Goal: Task Accomplishment & Management: Manage account settings

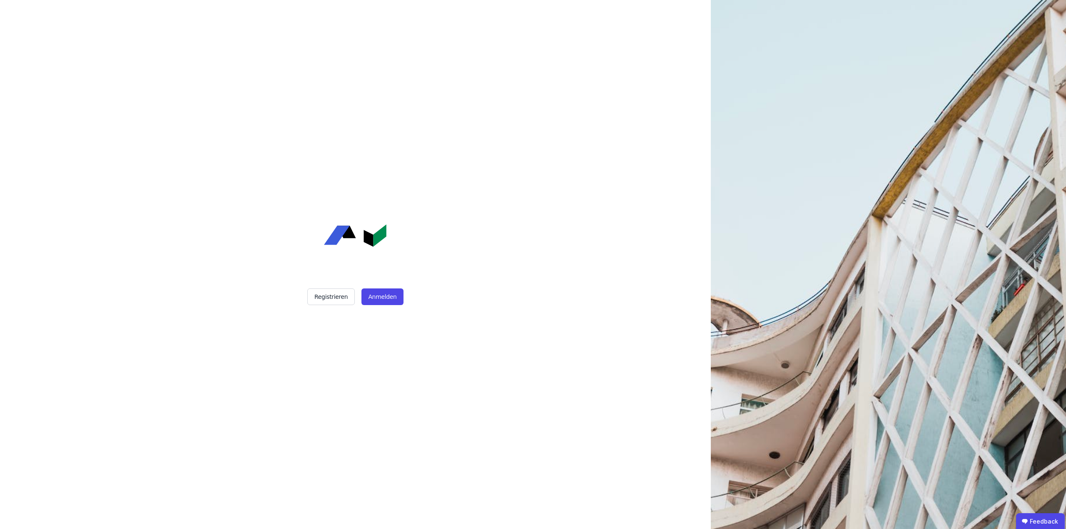
click at [369, 307] on div "Registrieren Anmelden" at bounding box center [355, 264] width 208 height 529
click at [374, 300] on button "Anmelden" at bounding box center [382, 297] width 42 height 17
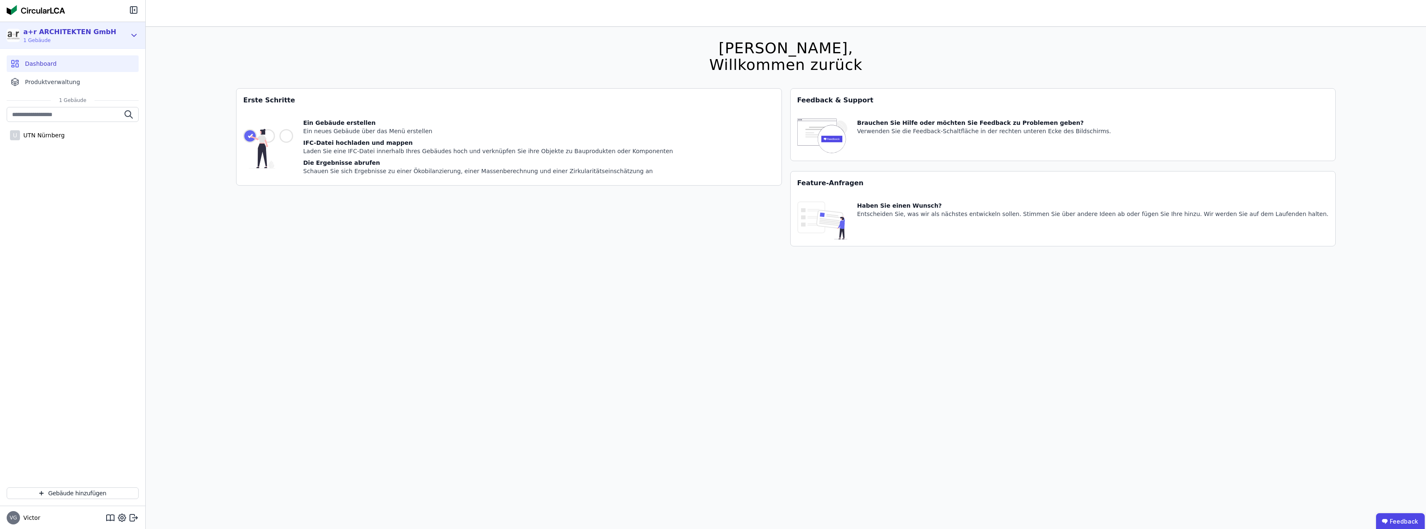
click at [43, 38] on span "1 Gebäude" at bounding box center [69, 40] width 93 height 7
click at [55, 116] on div "Mitglieder verwalten" at bounding box center [71, 111] width 127 height 17
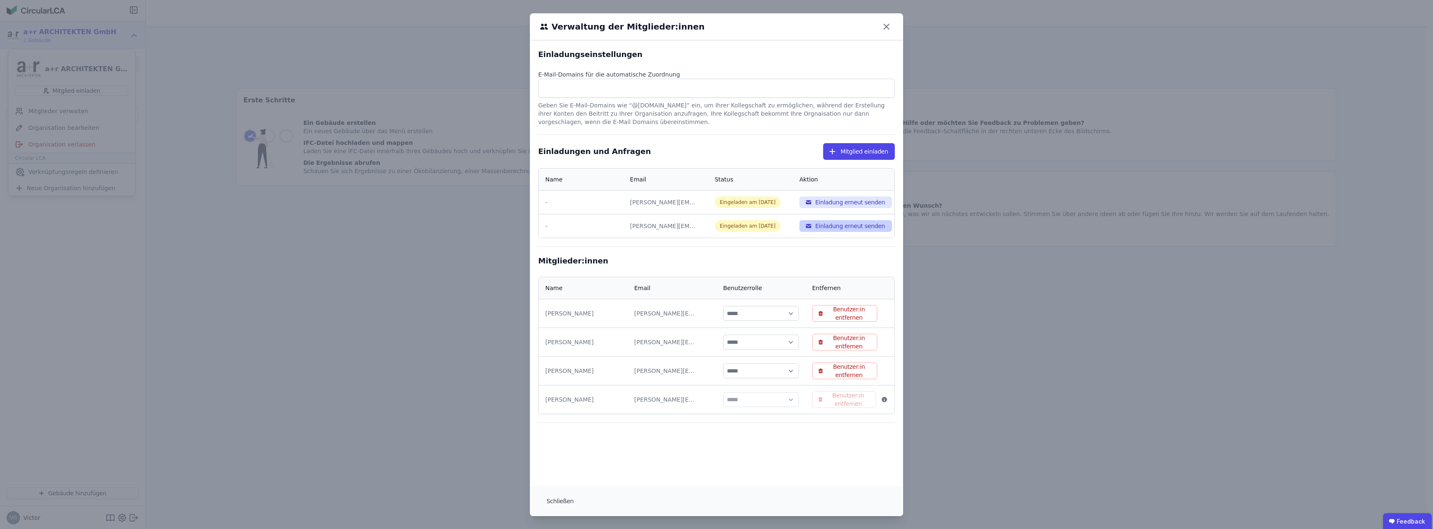
click at [567, 223] on button "Einladung erneut senden" at bounding box center [845, 226] width 92 height 12
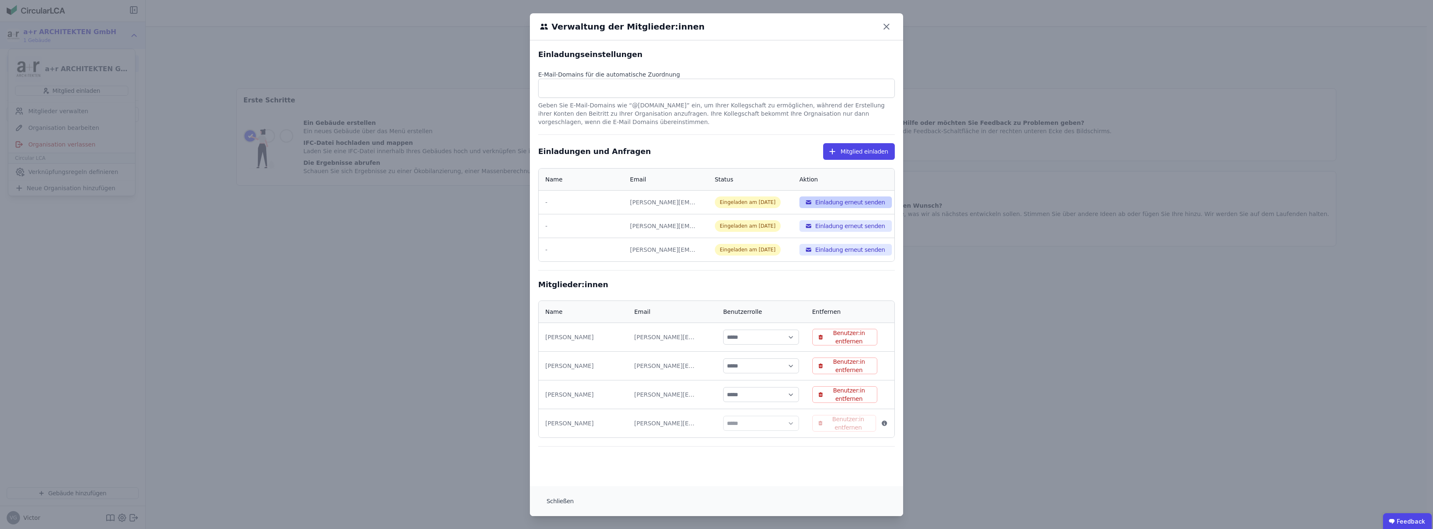
click at [567, 205] on button "Einladung erneut senden" at bounding box center [845, 203] width 92 height 12
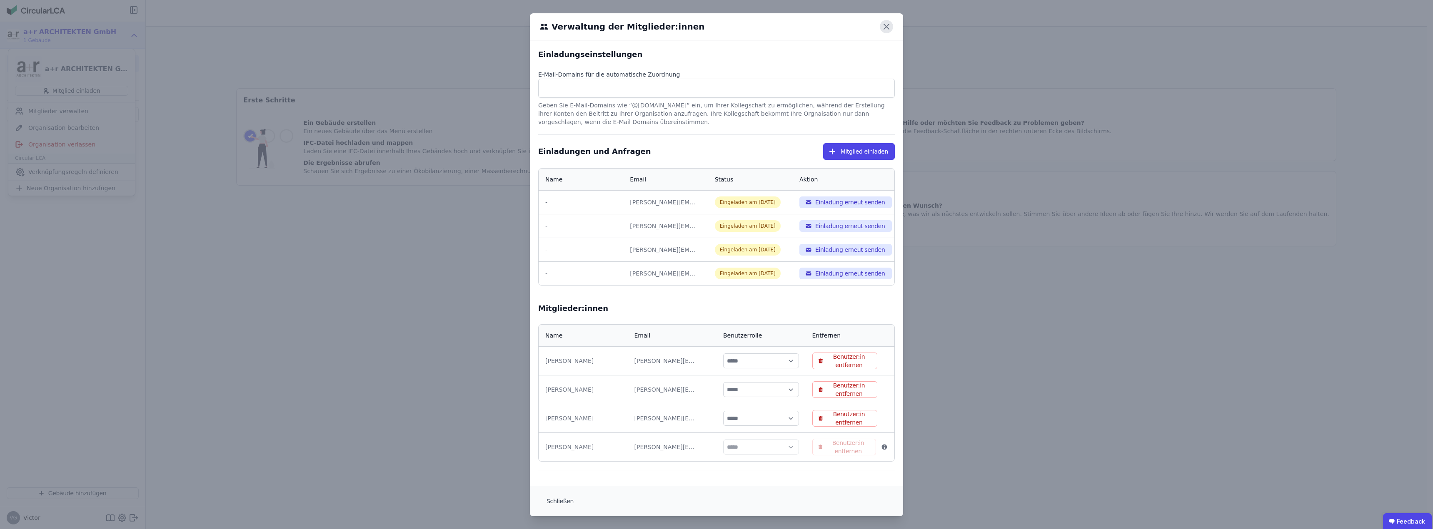
click at [567, 30] on icon at bounding box center [886, 26] width 13 height 13
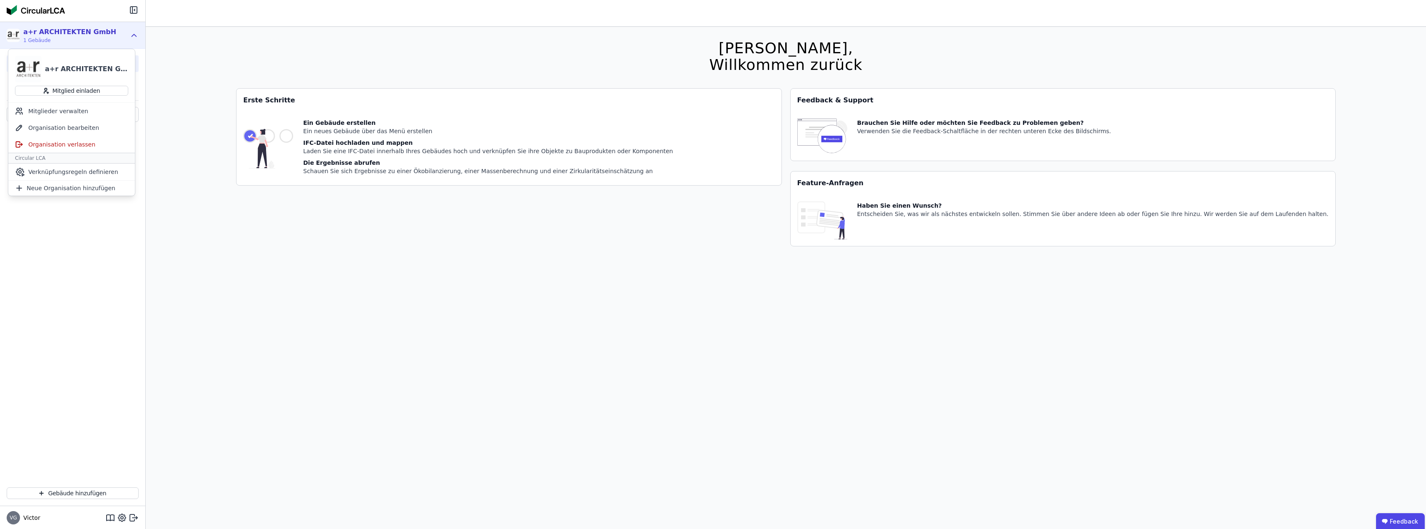
click at [209, 161] on div "Hallo Victor, Willkommen zurück Sie verwenden derzeit eine Beta-Version. Es kön…" at bounding box center [786, 291] width 1261 height 529
click at [85, 31] on div "a+r ARCHITEKTEN GmbH" at bounding box center [69, 32] width 93 height 10
click at [62, 112] on div "Mitglieder verwalten" at bounding box center [71, 111] width 127 height 17
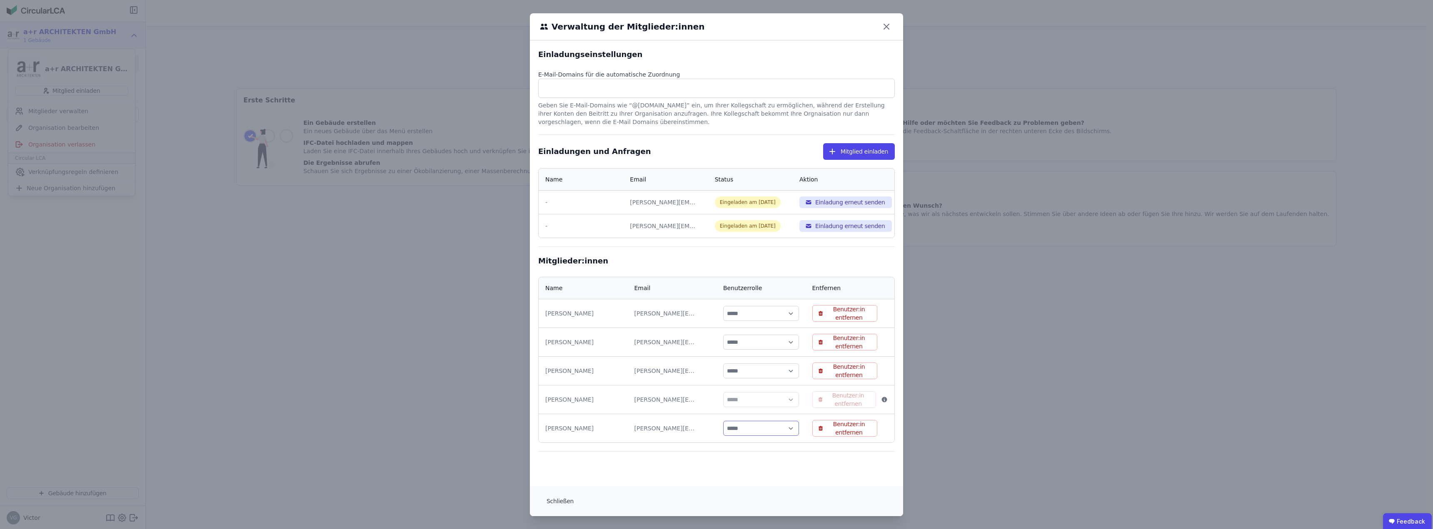
click at [567, 328] on select "***** ****" at bounding box center [761, 428] width 76 height 15
select select "*"
click at [567, 328] on select "***** ****" at bounding box center [761, 428] width 76 height 15
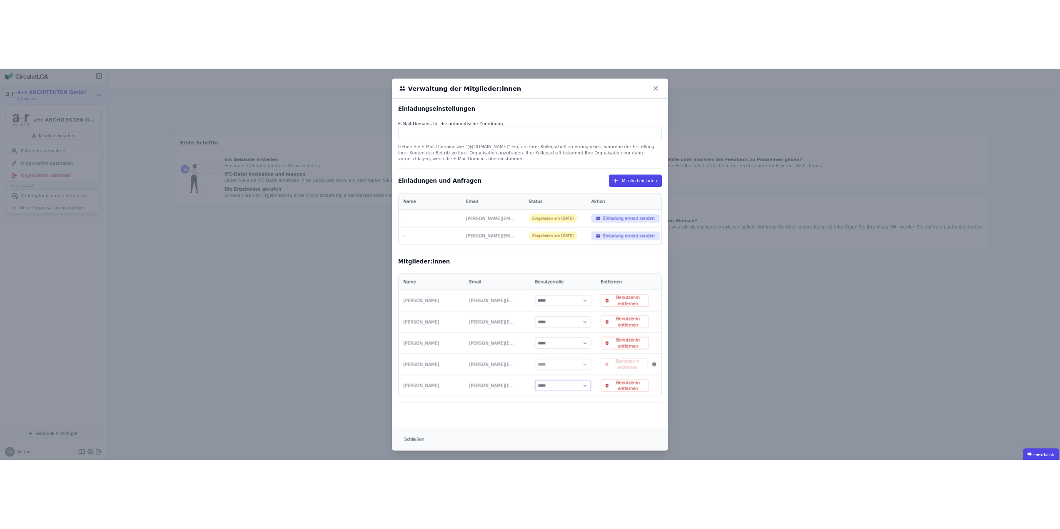
scroll to position [0, 0]
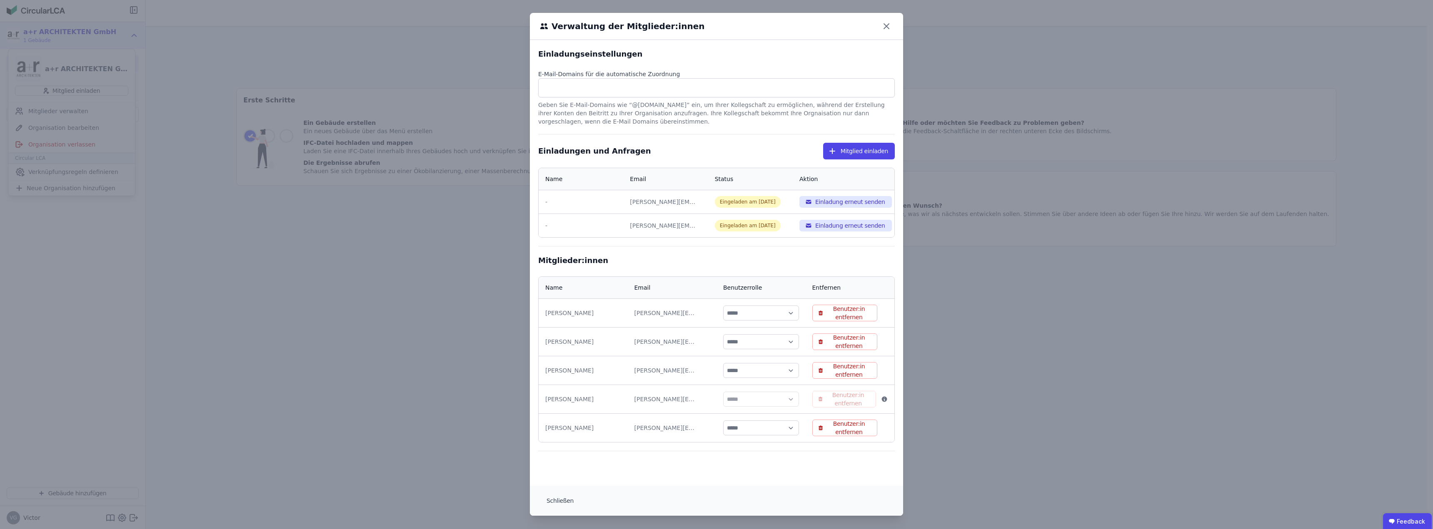
click at [567, 328] on div "Einladungseinstellungen E-Mail-Domains für die automatische Zuordnung Geben Sie…" at bounding box center [716, 263] width 373 height 446
click at [561, 328] on button "Schließen" at bounding box center [560, 501] width 40 height 17
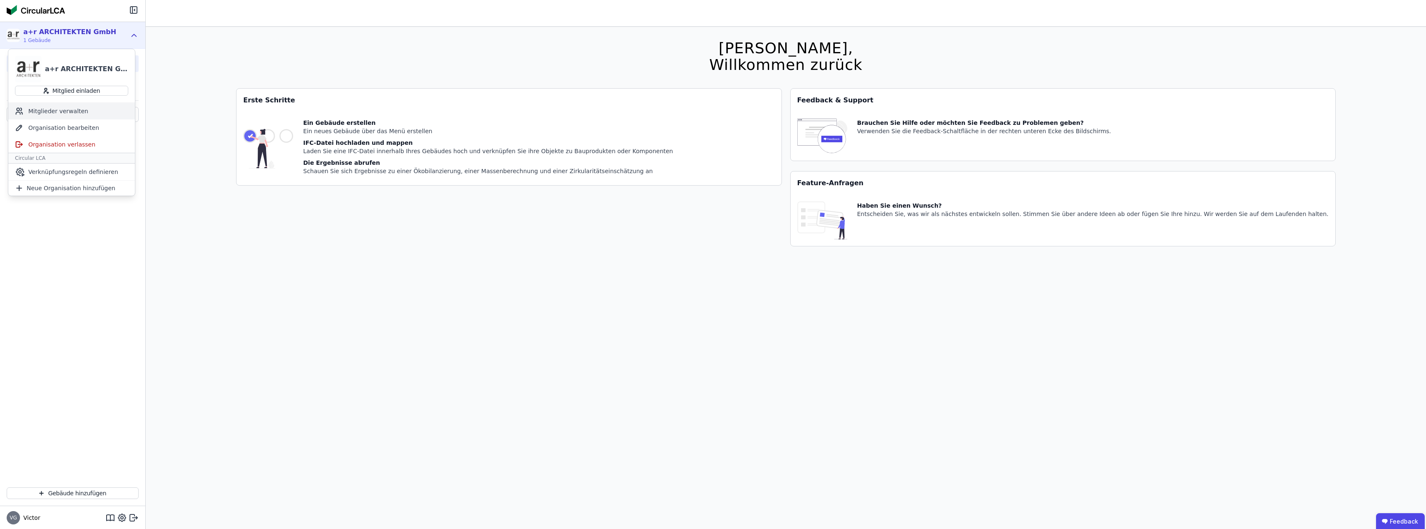
click at [55, 109] on div "Mitglieder verwalten" at bounding box center [71, 111] width 127 height 17
click at [481, 328] on div "Hallo Victor, Willkommen zurück Sie verwenden derzeit eine Beta-Version. Es kön…" at bounding box center [786, 291] width 1261 height 529
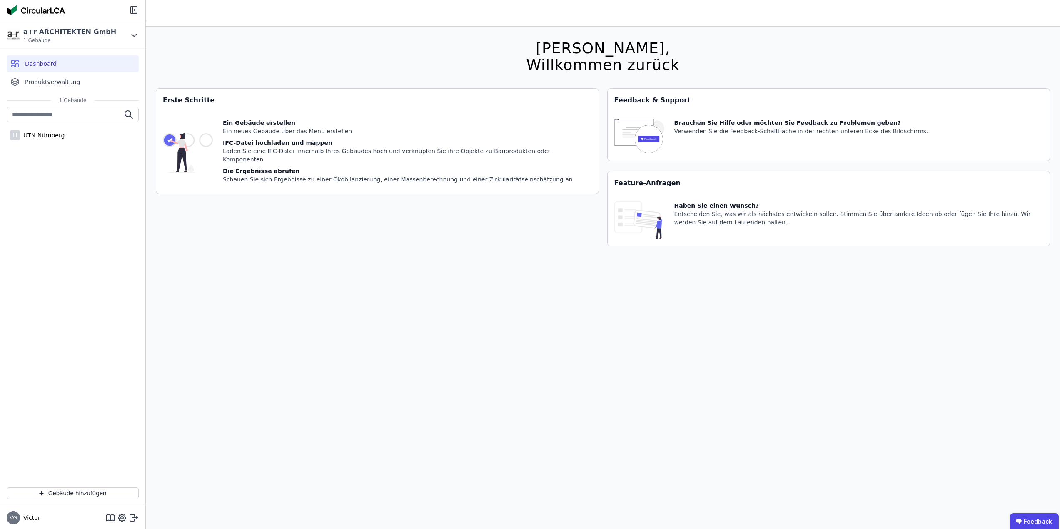
drag, startPoint x: 722, startPoint y: 298, endPoint x: 730, endPoint y: 314, distance: 18.1
click at [567, 299] on div "Hallo Victor, Willkommen zurück Sie verwenden derzeit eine Beta-Version. Es kön…" at bounding box center [603, 291] width 894 height 529
click at [567, 307] on div "Hallo Victor, Willkommen zurück Sie verwenden derzeit eine Beta-Version. Es kön…" at bounding box center [603, 291] width 894 height 529
click at [456, 315] on div "Hallo Victor, Willkommen zurück Sie verwenden derzeit eine Beta-Version. Es kön…" at bounding box center [603, 291] width 894 height 529
